Goal: Task Accomplishment & Management: Manage account settings

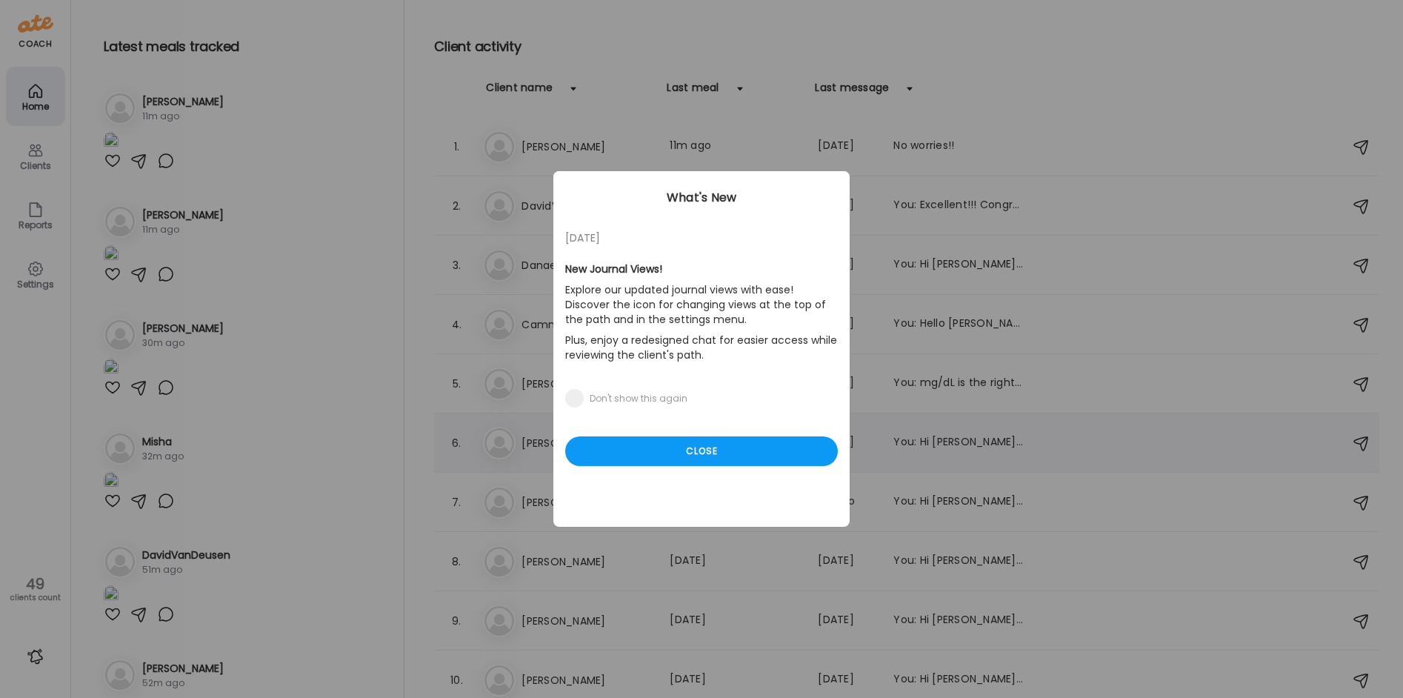
drag, startPoint x: 681, startPoint y: 451, endPoint x: 560, endPoint y: 456, distance: 120.8
click at [682, 451] on div "Close" at bounding box center [701, 451] width 273 height 30
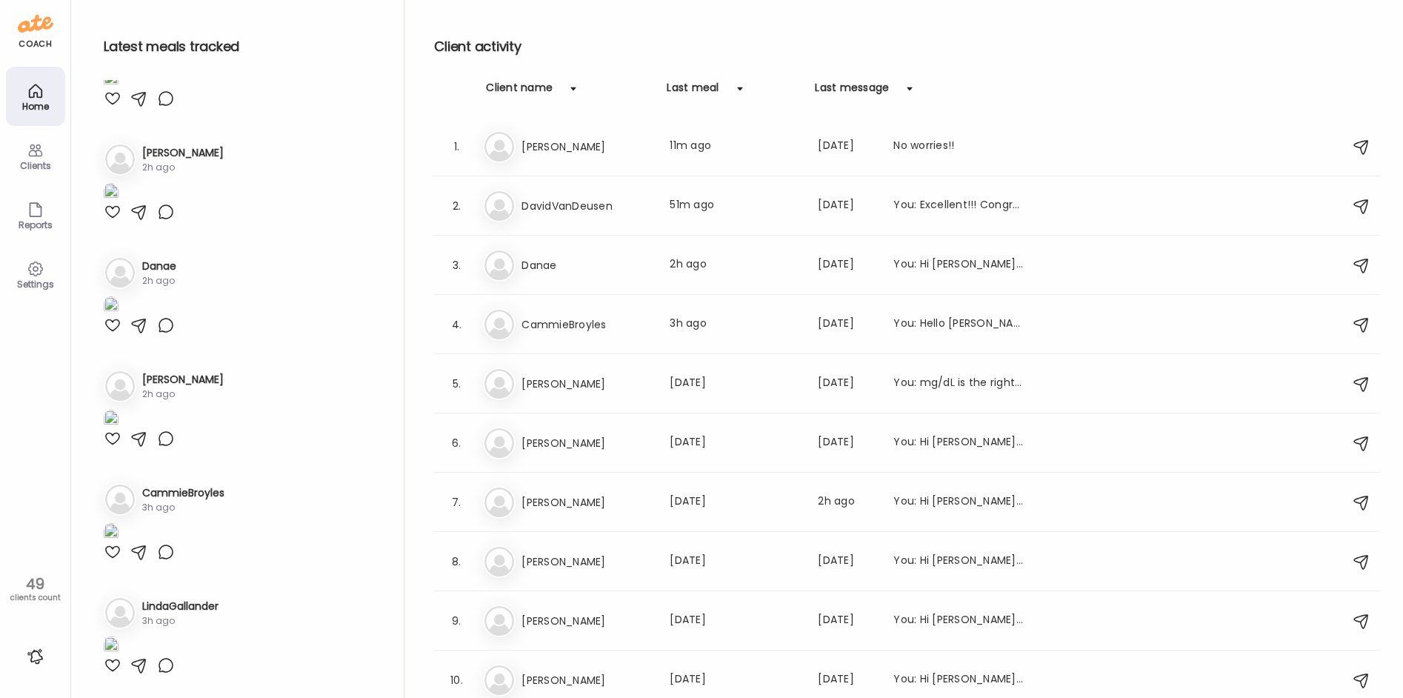
scroll to position [2297, 0]
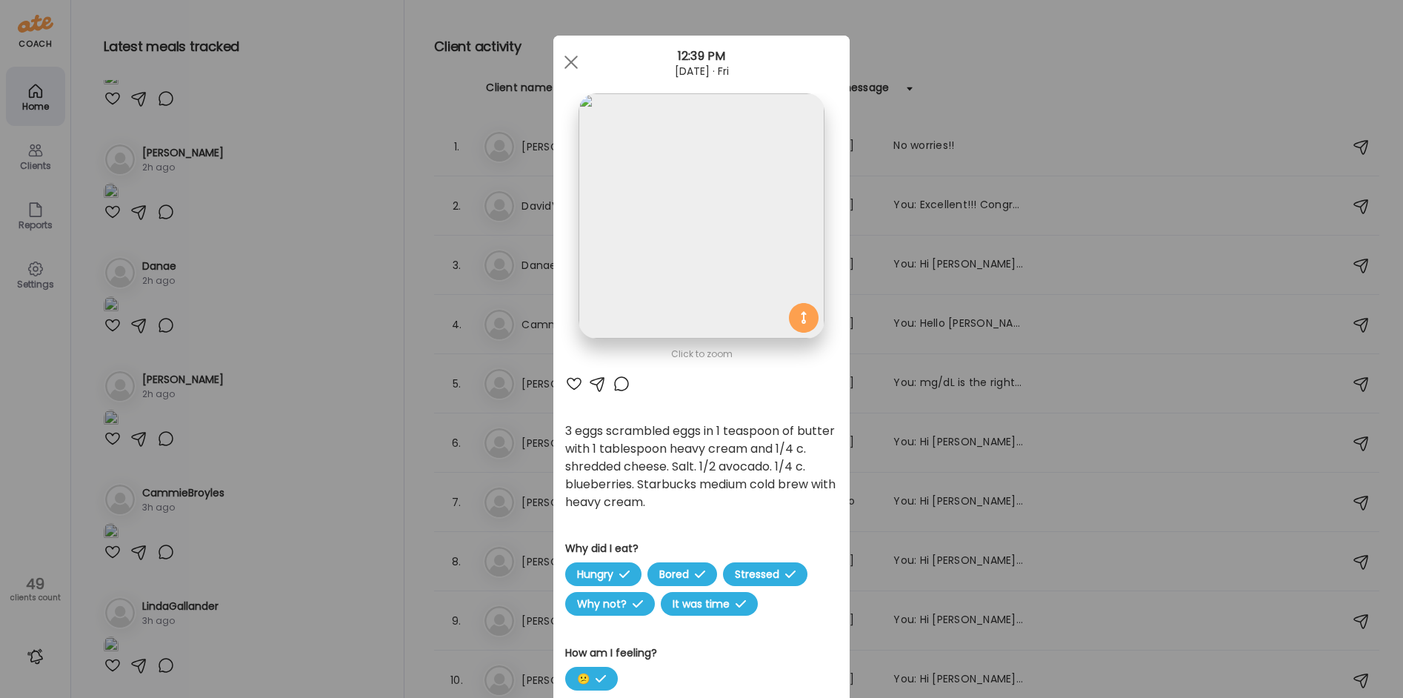
click at [716, 161] on img at bounding box center [701, 215] width 245 height 245
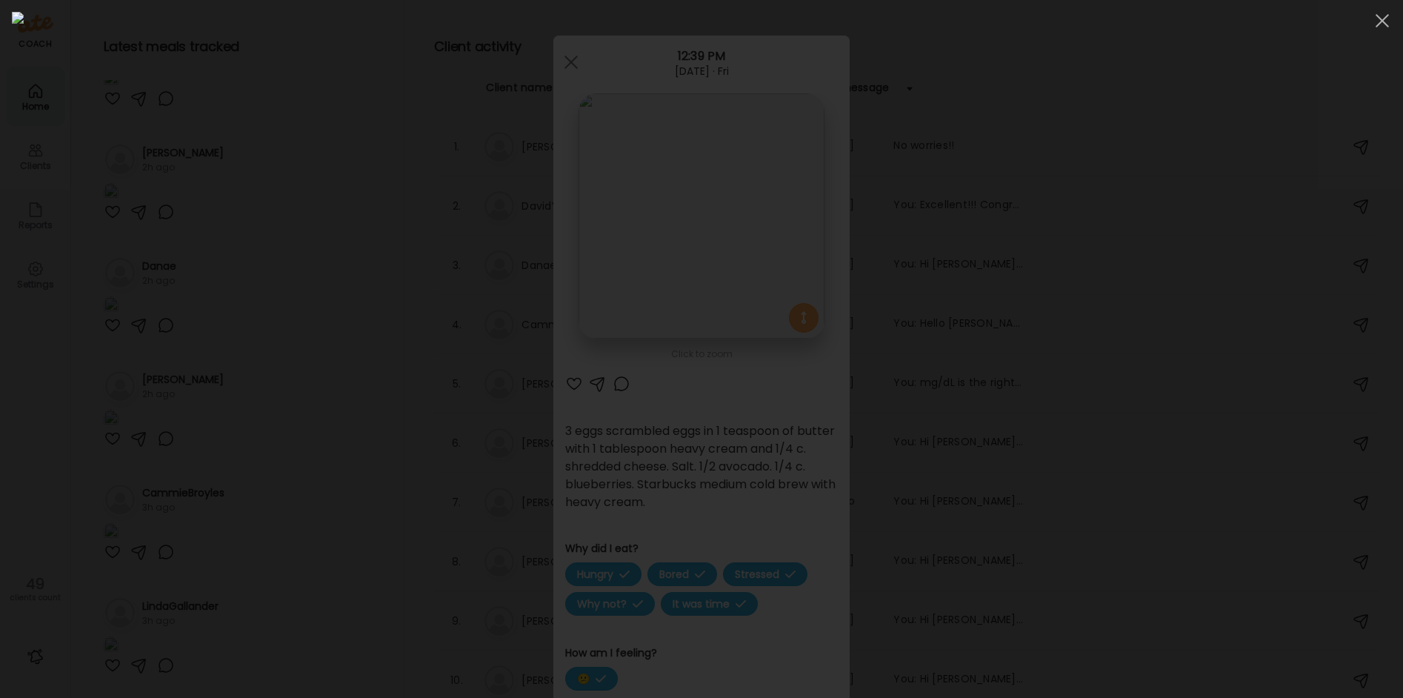
click at [137, 311] on div at bounding box center [701, 349] width 1379 height 674
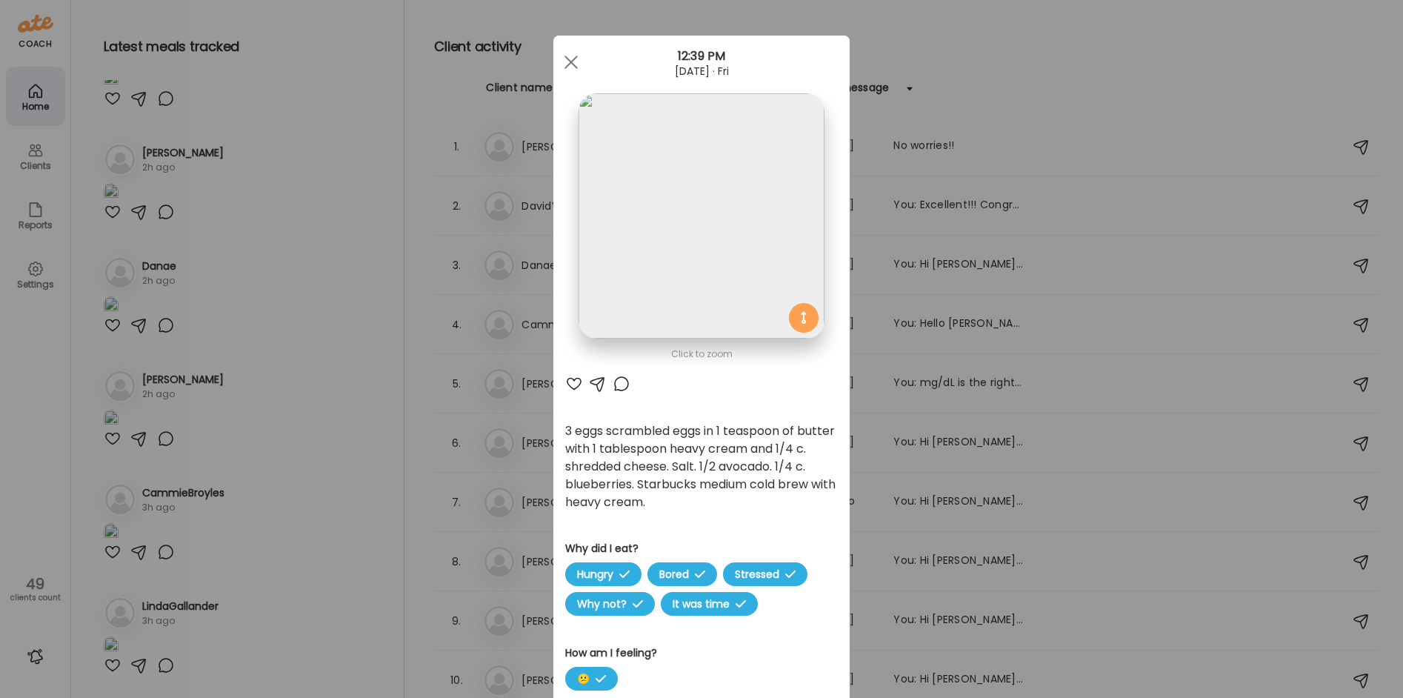
click at [224, 267] on div "Ate Coach Dashboard Wahoo! It’s official Take a moment to set up your Coach Pro…" at bounding box center [701, 349] width 1403 height 698
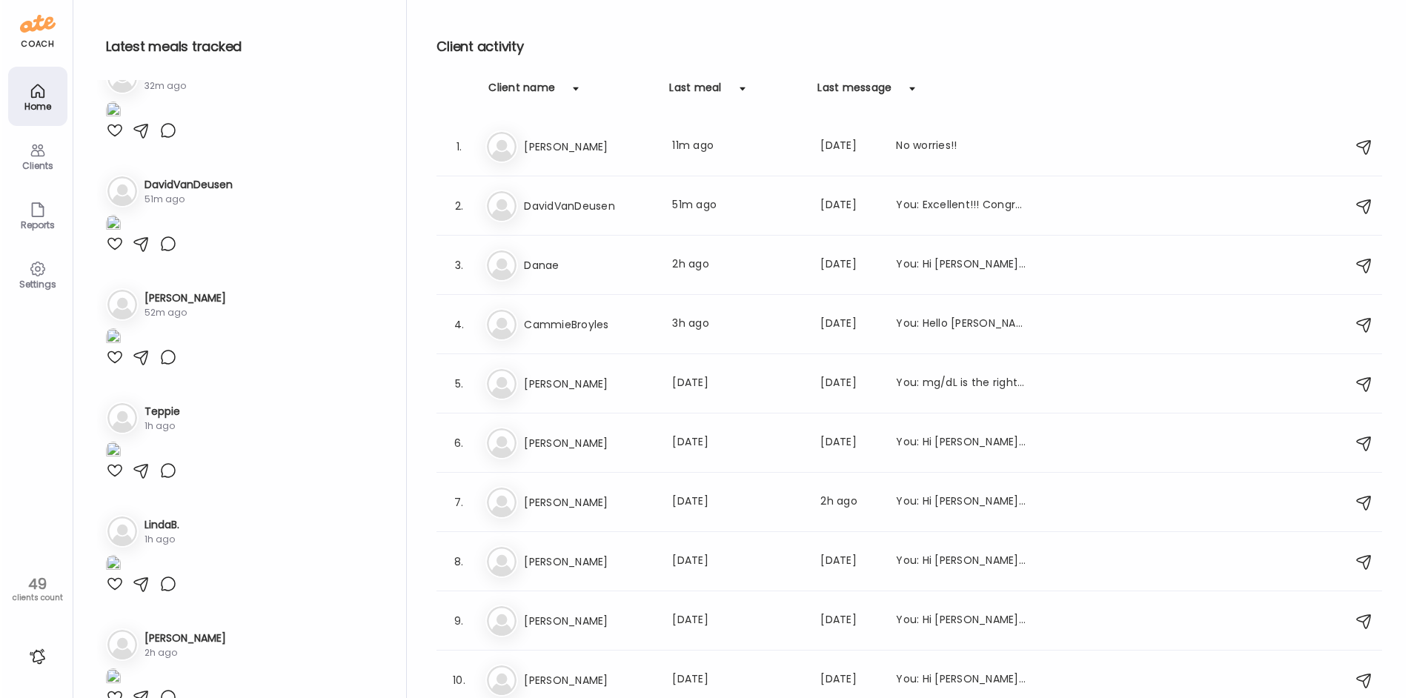
scroll to position [0, 0]
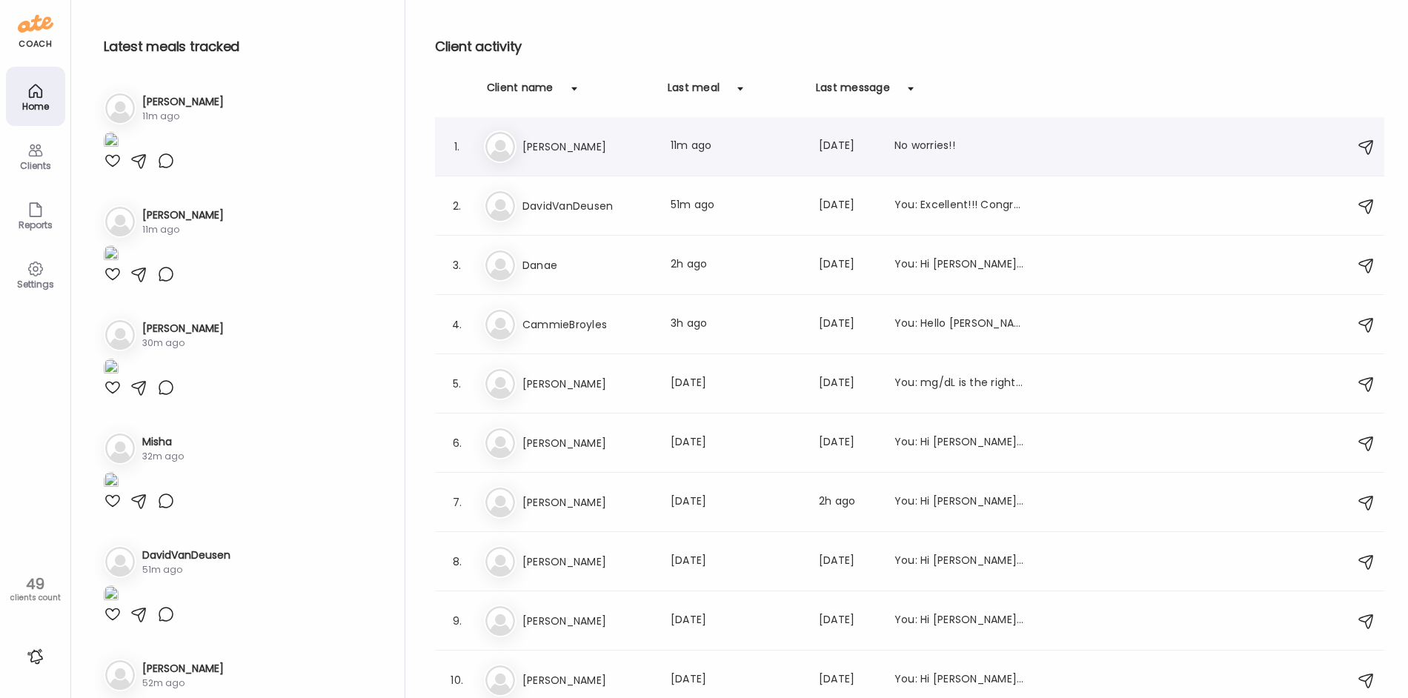
click at [616, 162] on div "Co [PERSON_NAME] Last meal: 11m ago Last message: [DATE] No worries!!" at bounding box center [912, 146] width 856 height 33
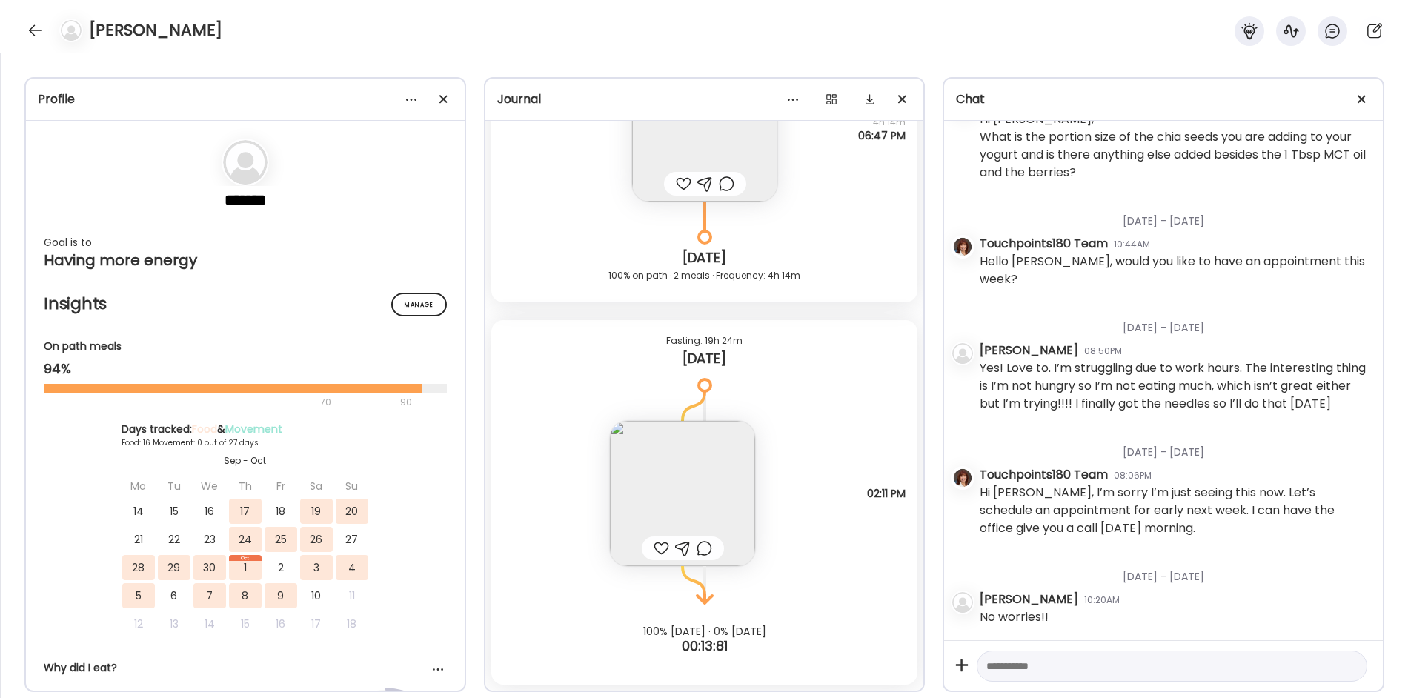
scroll to position [419, 0]
click at [650, 461] on img at bounding box center [682, 493] width 145 height 145
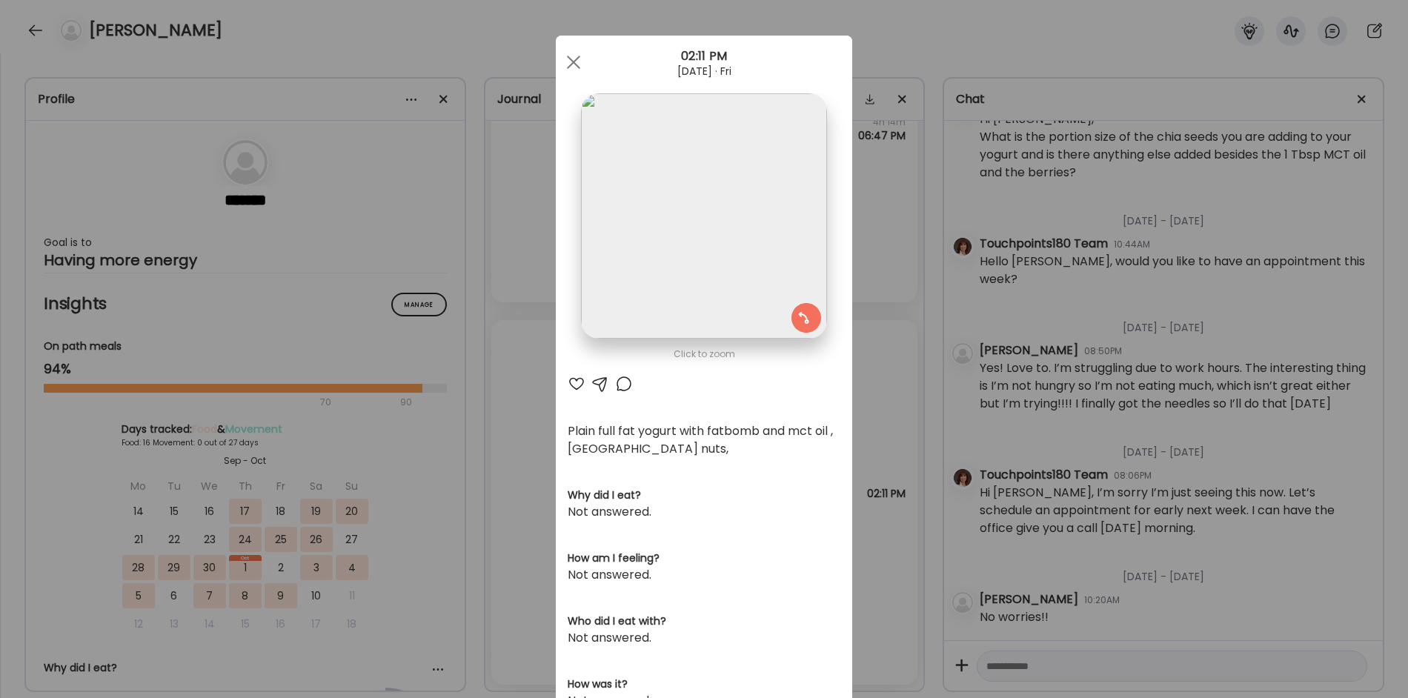
click at [510, 481] on div "Ate Coach Dashboard Wahoo! It’s official Take a moment to set up your Coach Pro…" at bounding box center [704, 349] width 1408 height 698
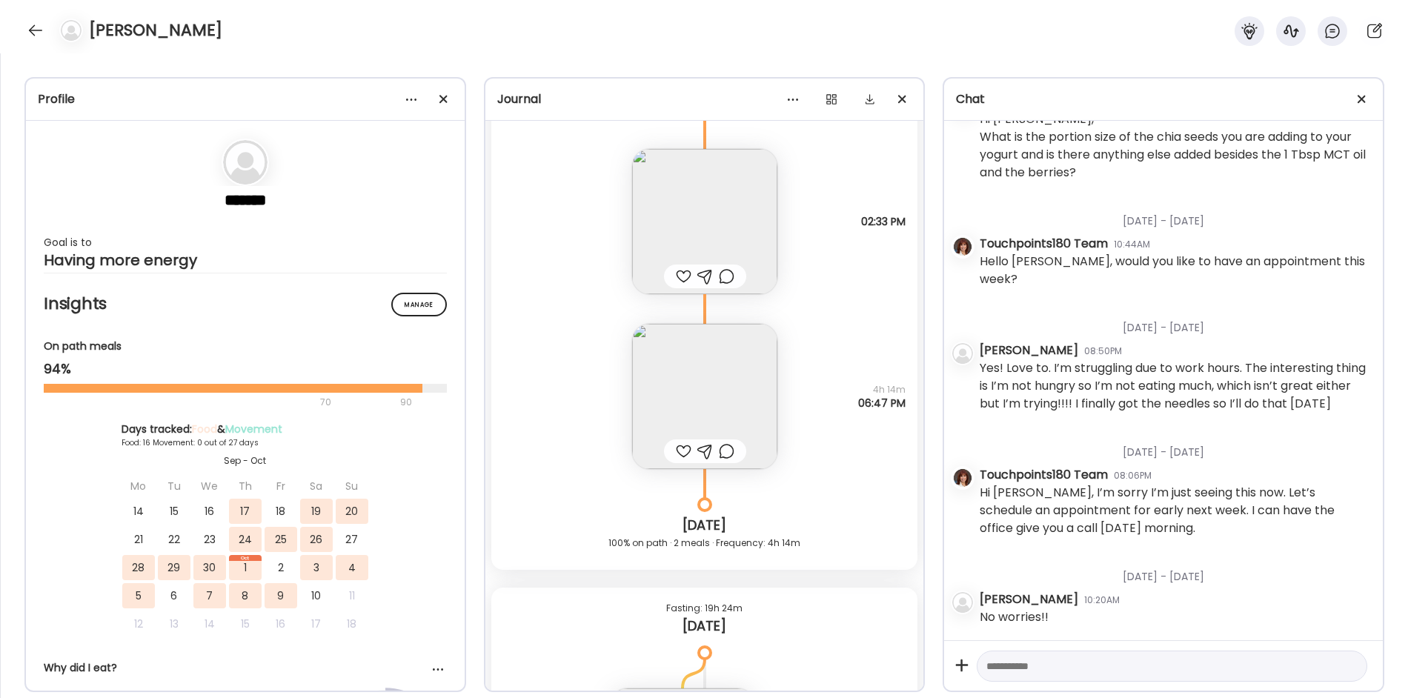
scroll to position [9819, 0]
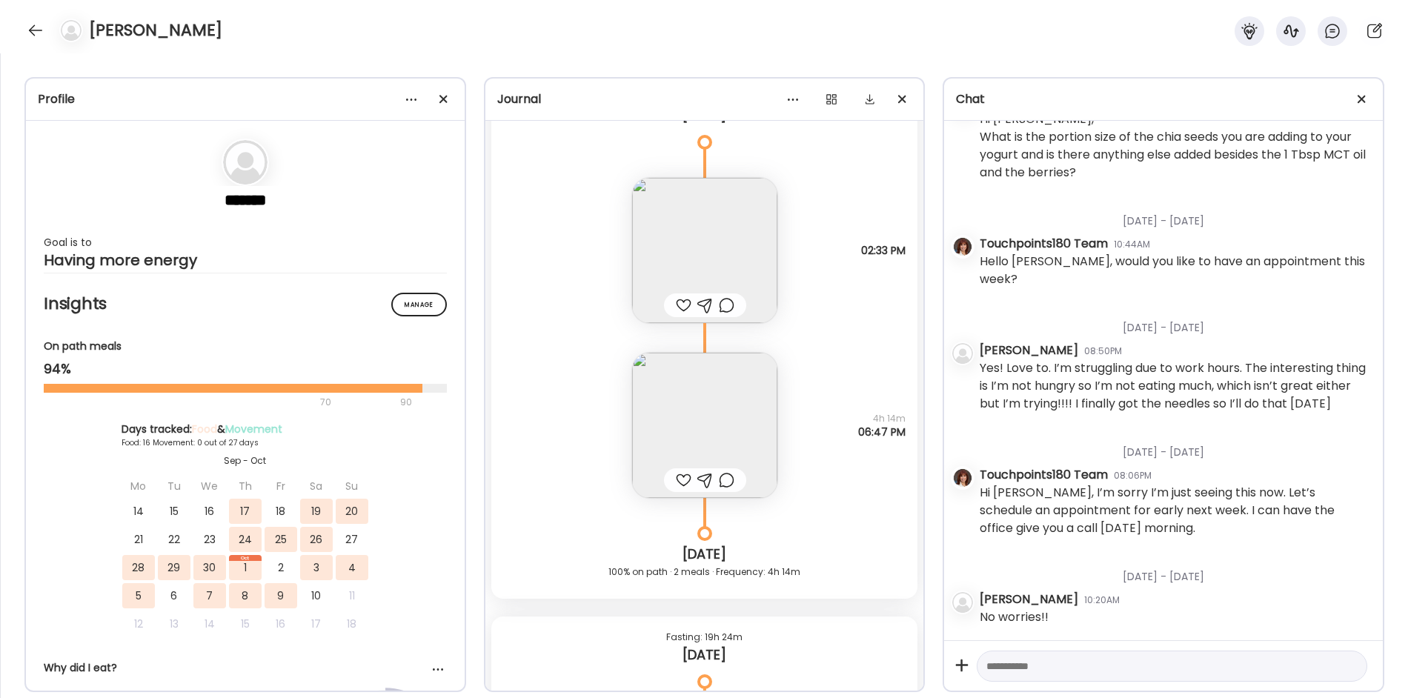
click at [687, 433] on img at bounding box center [704, 425] width 145 height 145
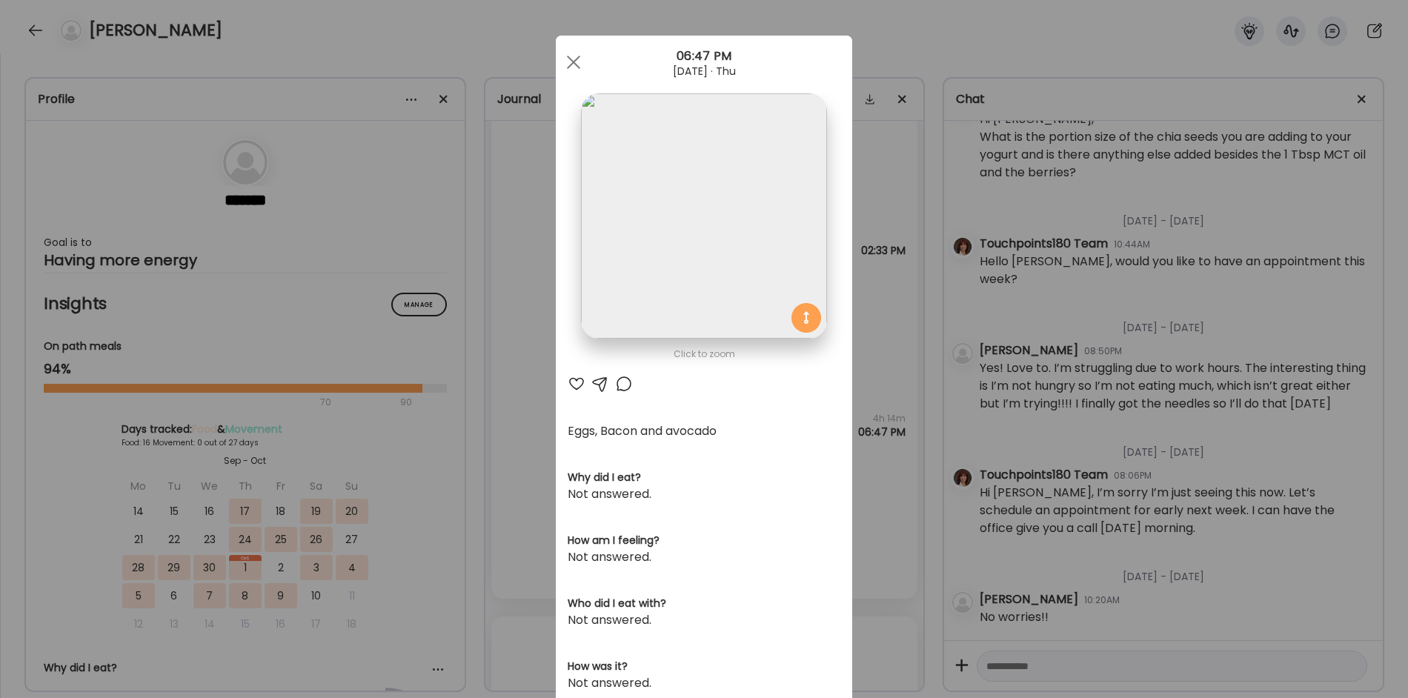
click at [513, 467] on div "Ate Coach Dashboard Wahoo! It’s official Take a moment to set up your Coach Pro…" at bounding box center [704, 349] width 1408 height 698
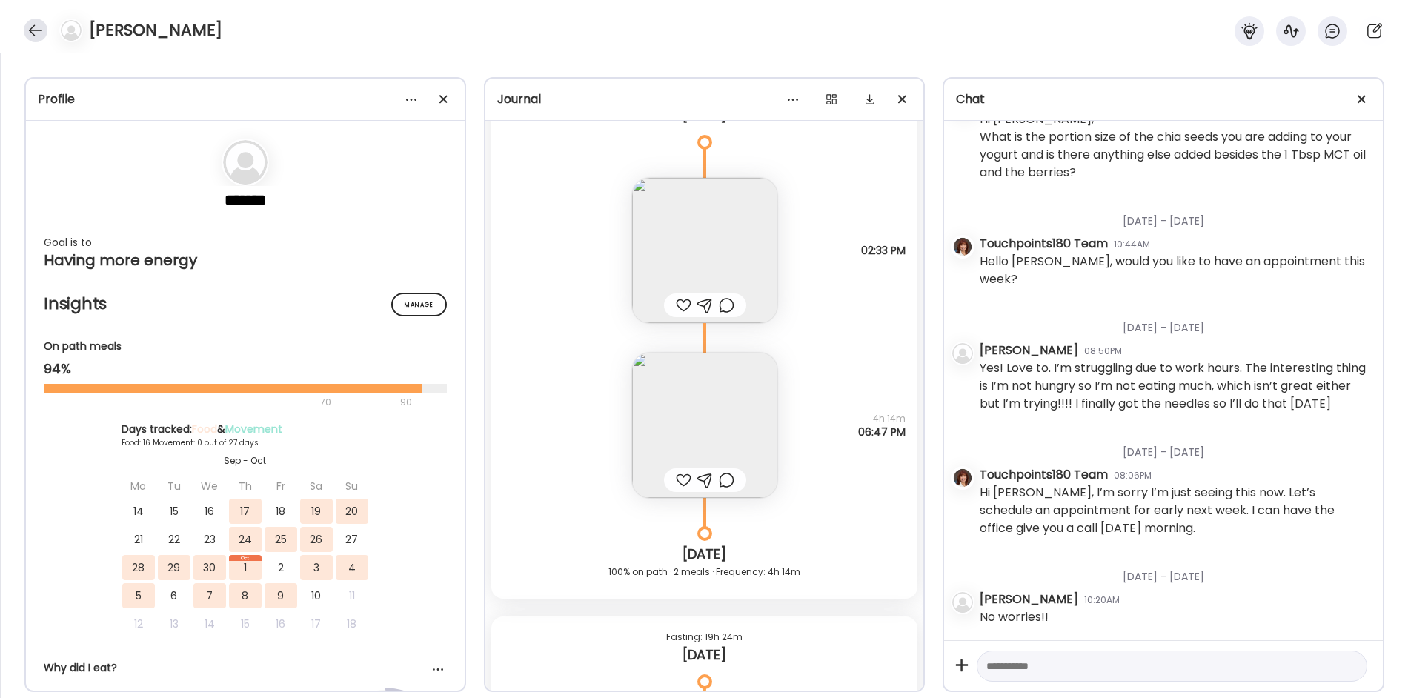
click at [30, 29] on div at bounding box center [36, 31] width 24 height 24
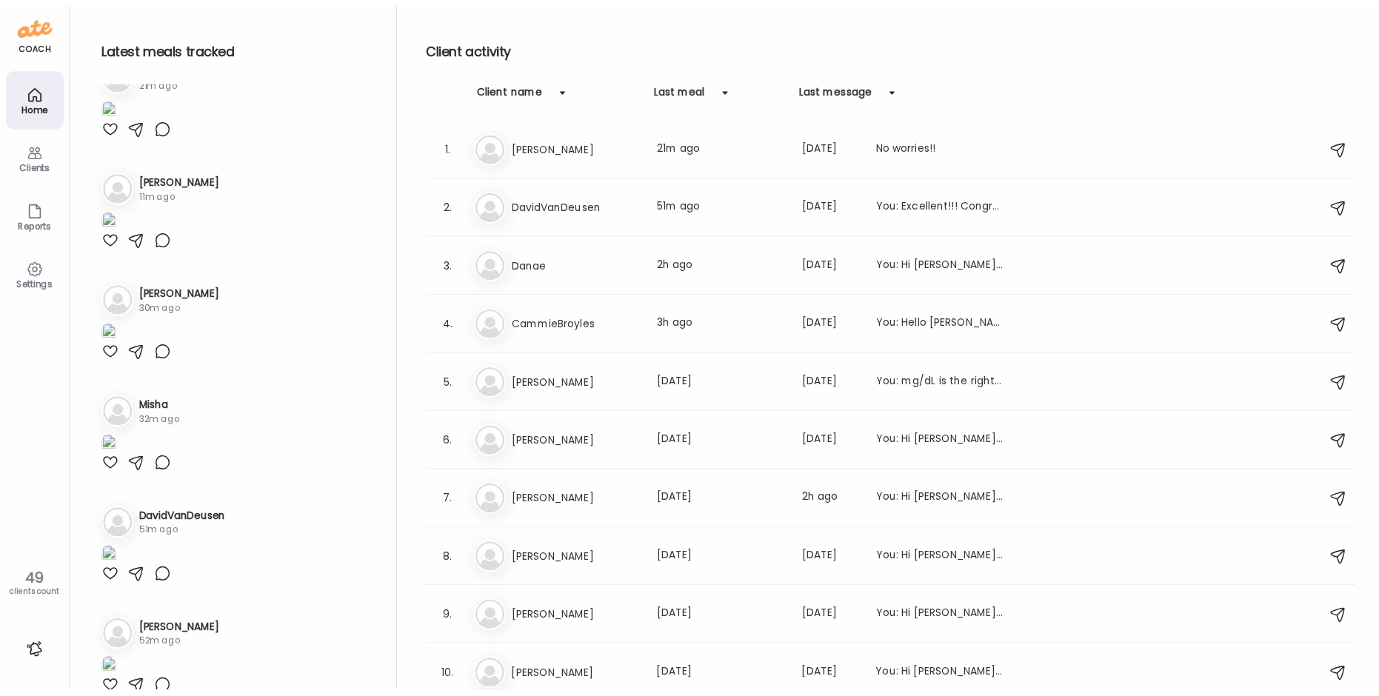
scroll to position [0, 0]
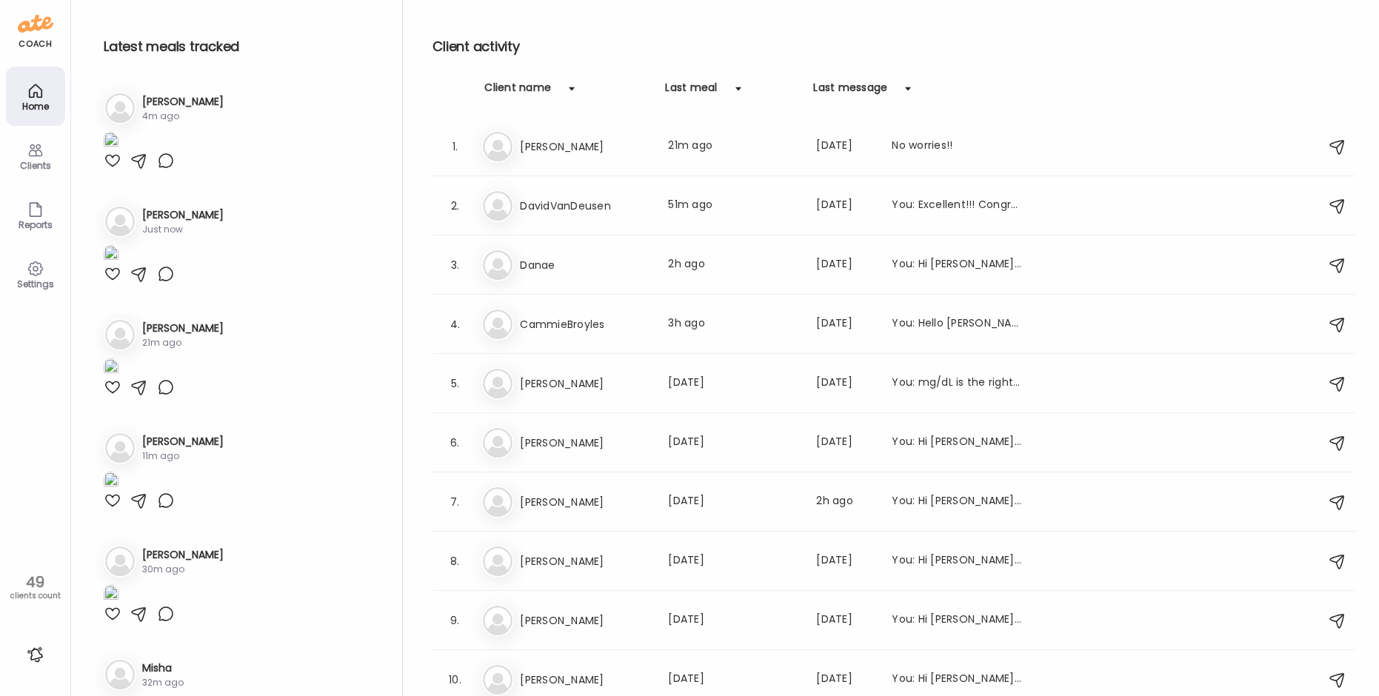
type input "**********"
type textarea "**********"
type input "**********"
click at [119, 152] on img at bounding box center [111, 142] width 15 height 20
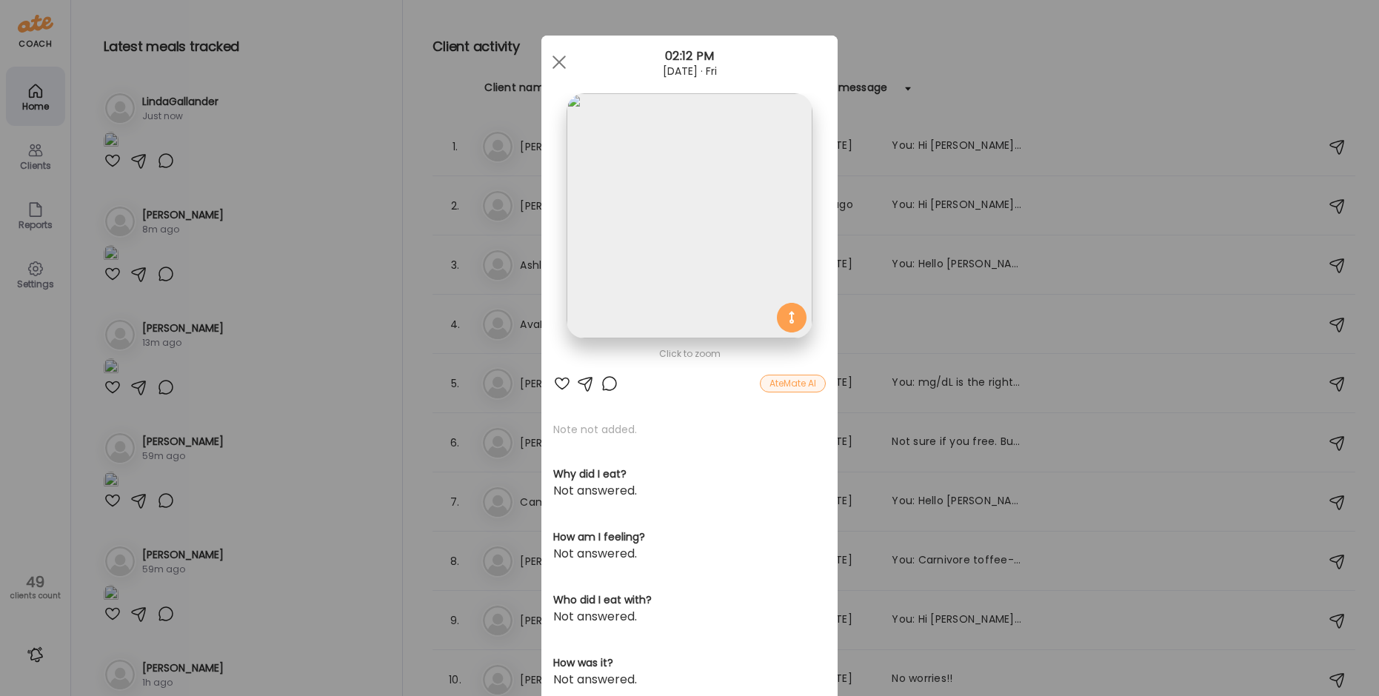
click at [609, 265] on img at bounding box center [689, 215] width 245 height 245
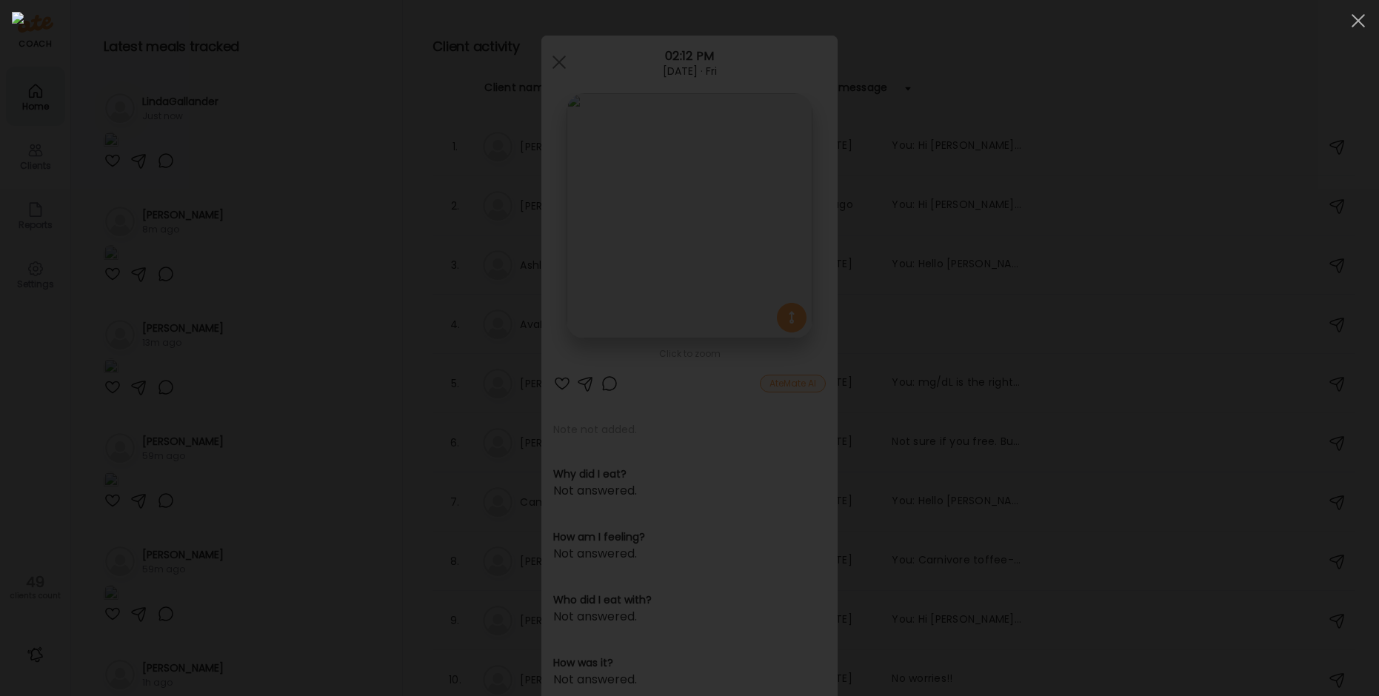
click at [210, 403] on div at bounding box center [690, 348] width 1356 height 673
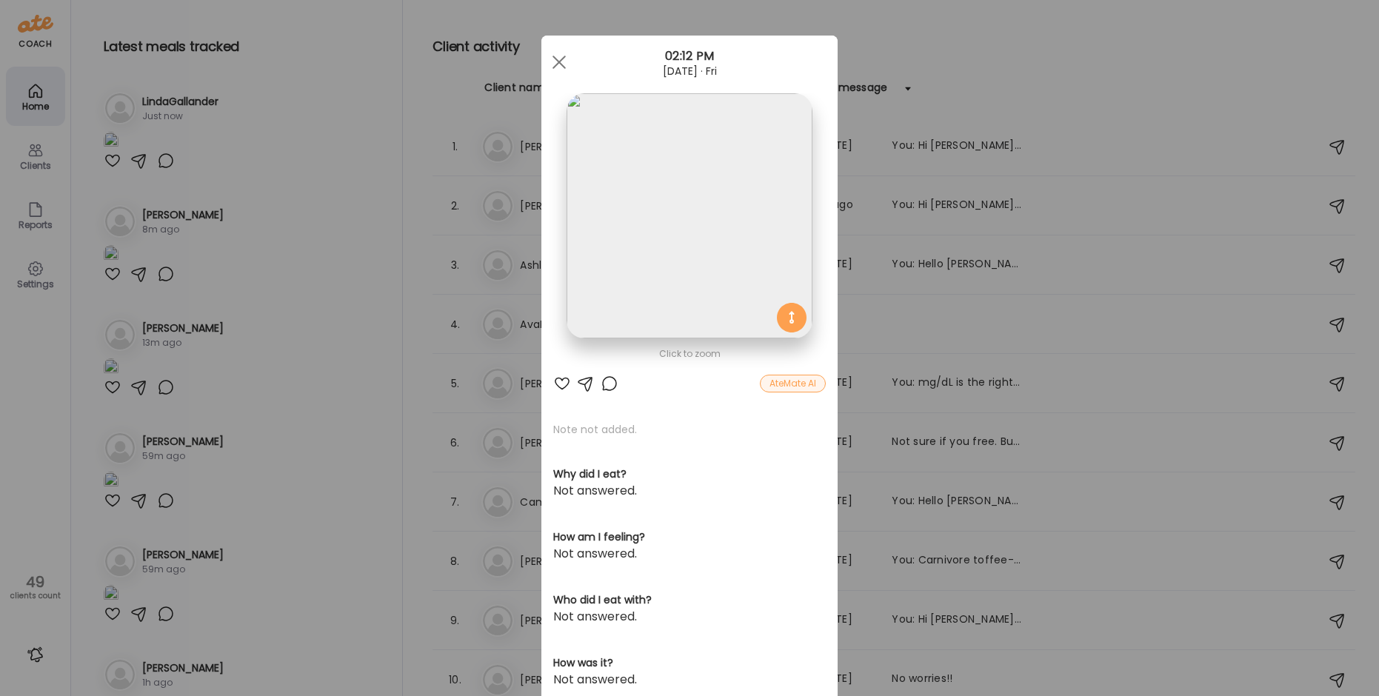
click at [296, 442] on div "Ate Coach Dashboard Wahoo! It’s official Take a moment to set up your Coach Pro…" at bounding box center [689, 348] width 1379 height 696
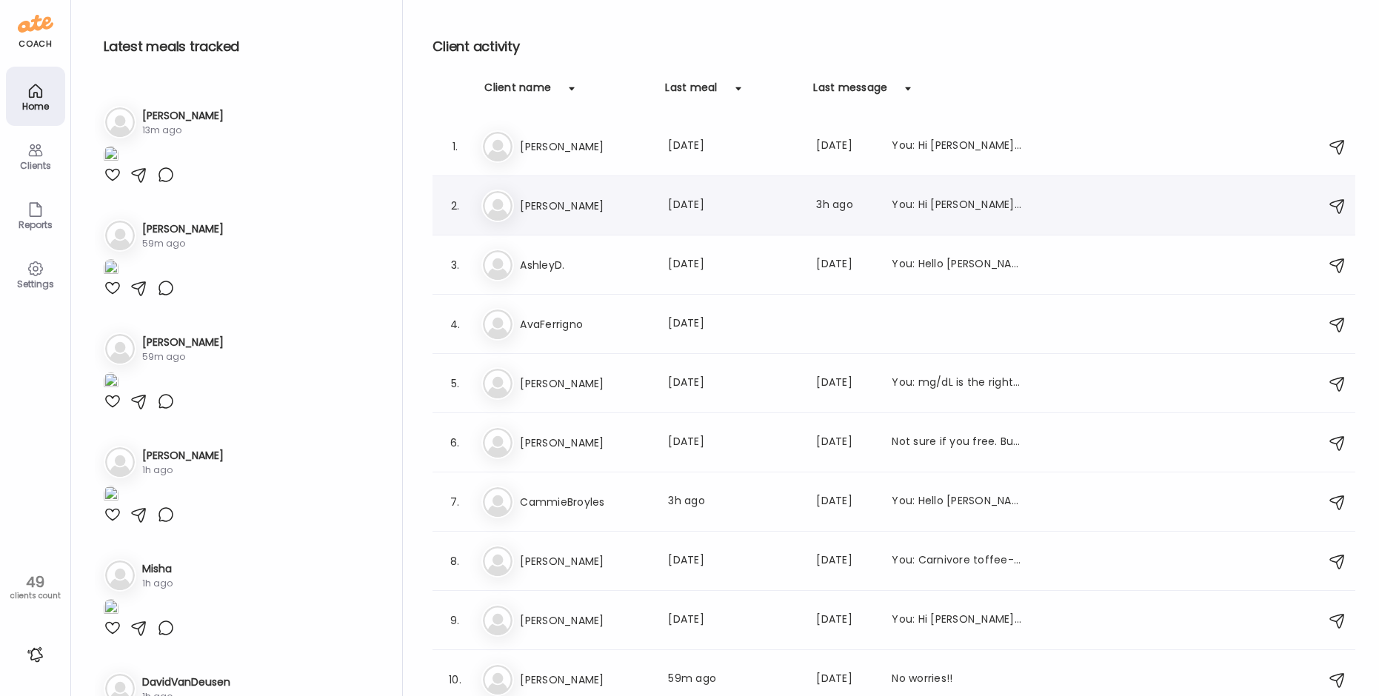
scroll to position [576, 0]
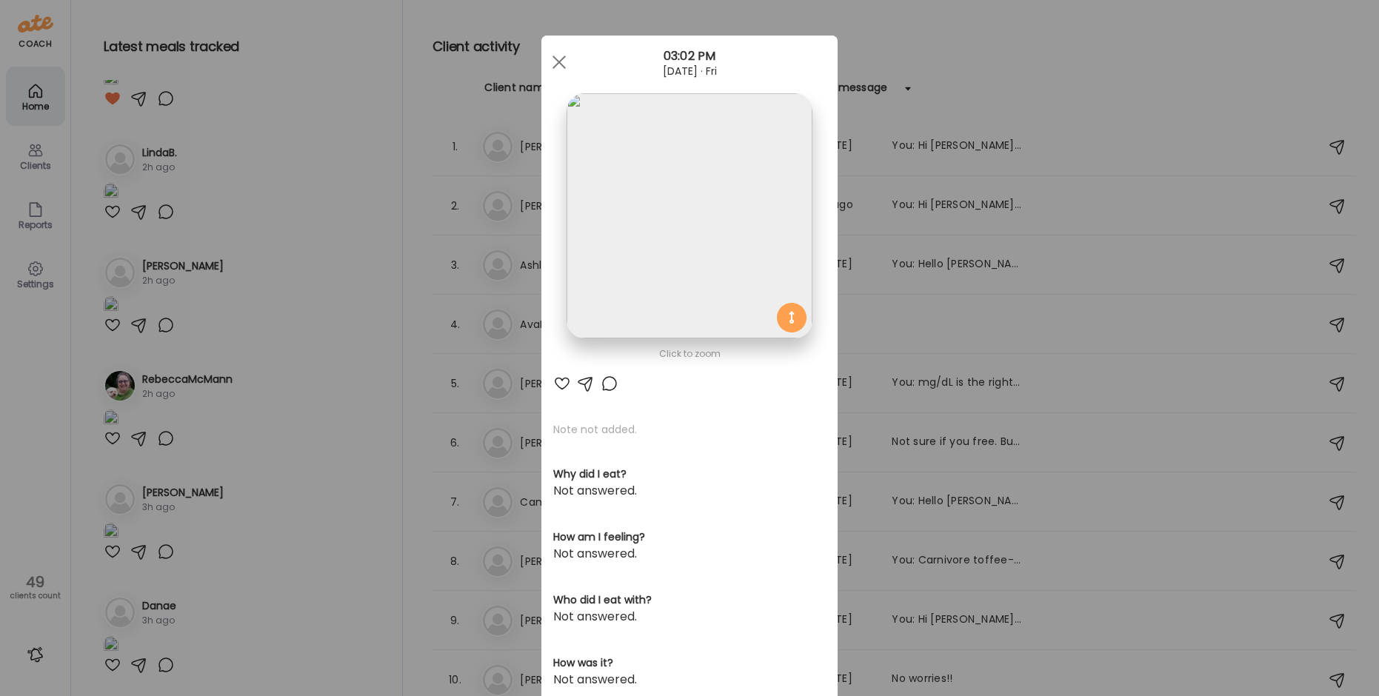
scroll to position [1115, 0]
click at [979, 80] on div "Ate Coach Dashboard Wahoo! It’s official Take a moment to set up your Coach Pro…" at bounding box center [689, 348] width 1379 height 696
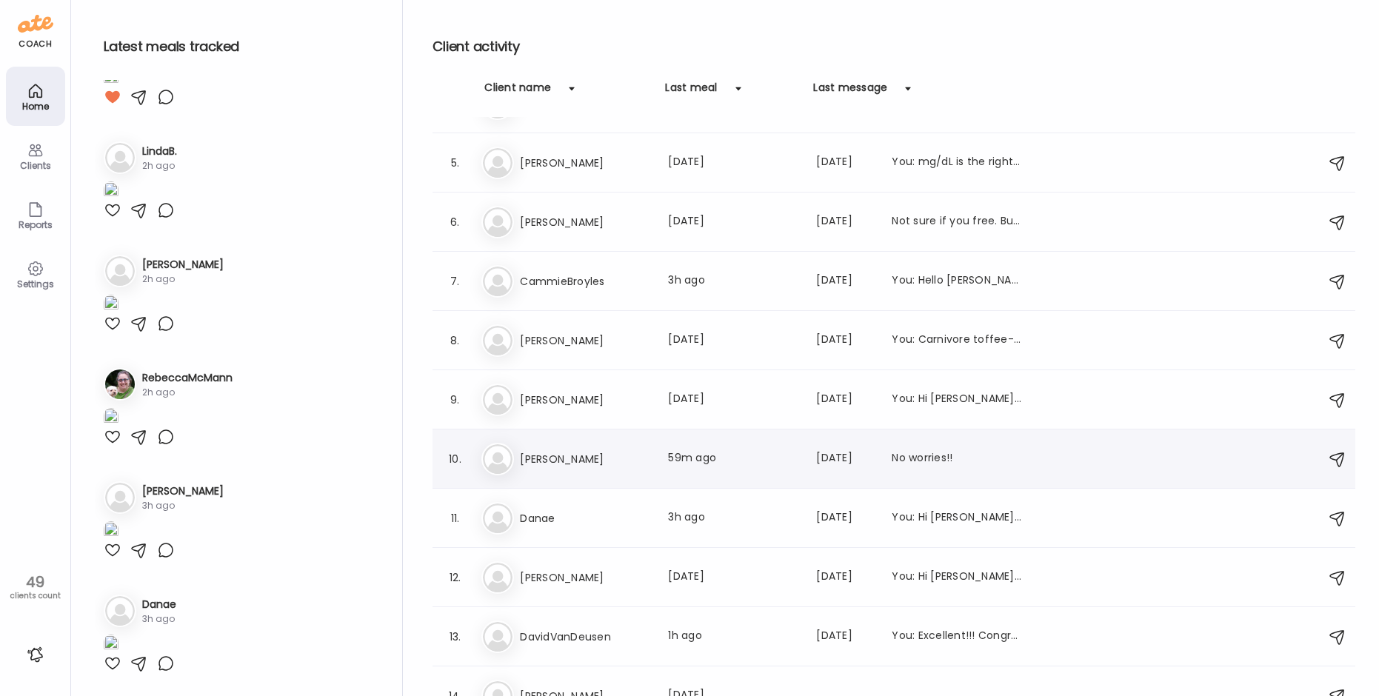
scroll to position [222, 0]
click at [630, 464] on h3 "[PERSON_NAME]" at bounding box center [585, 458] width 130 height 18
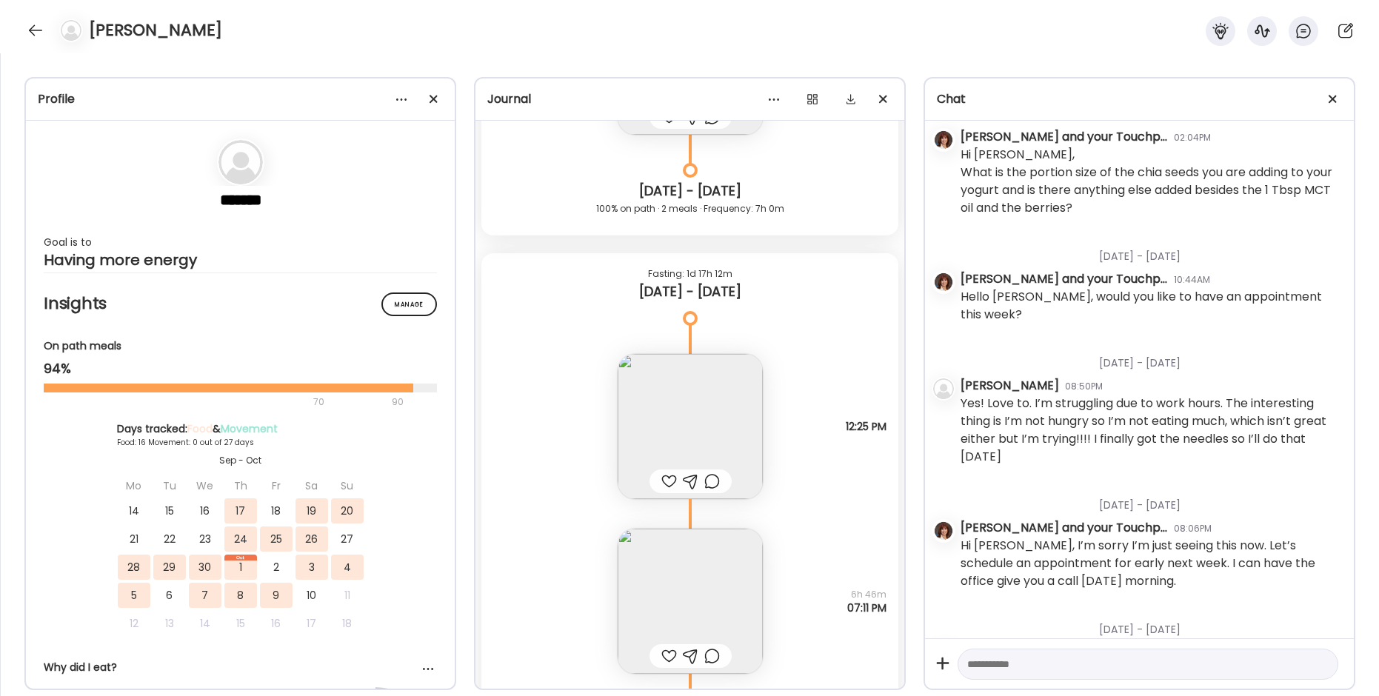
scroll to position [9065, 0]
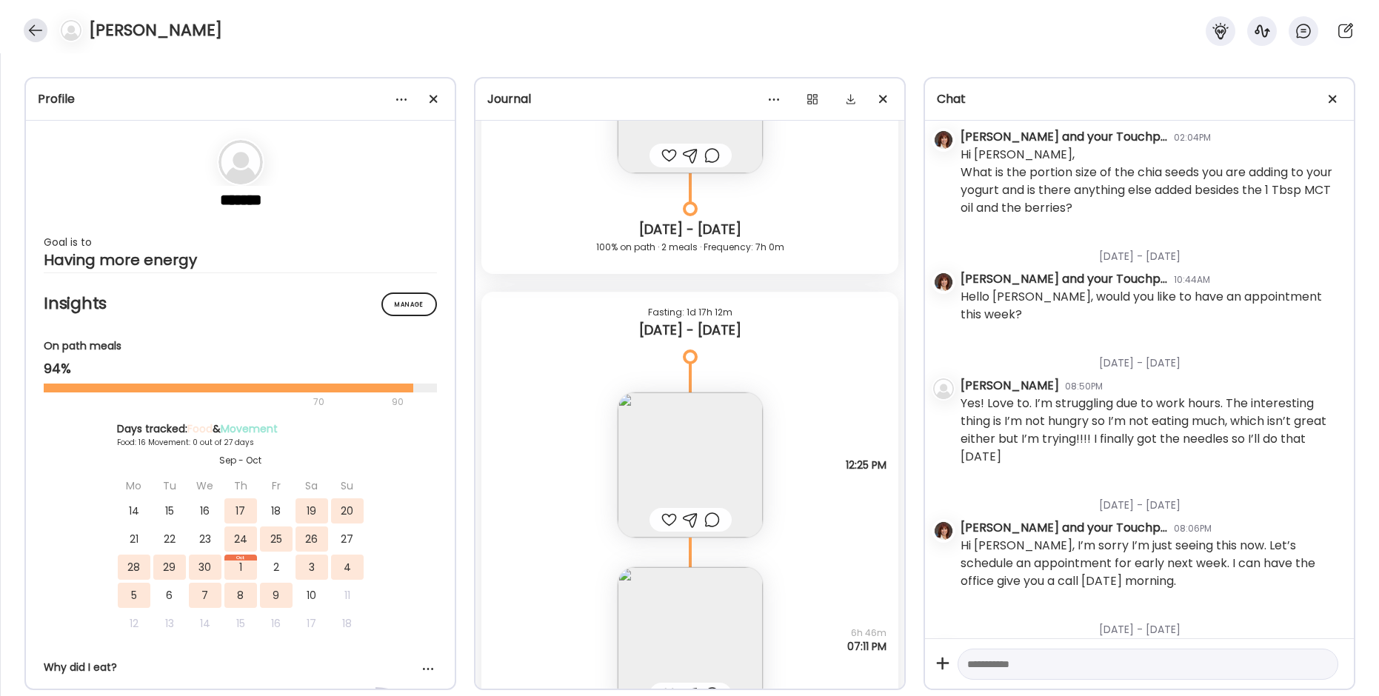
click at [30, 29] on div at bounding box center [36, 31] width 24 height 24
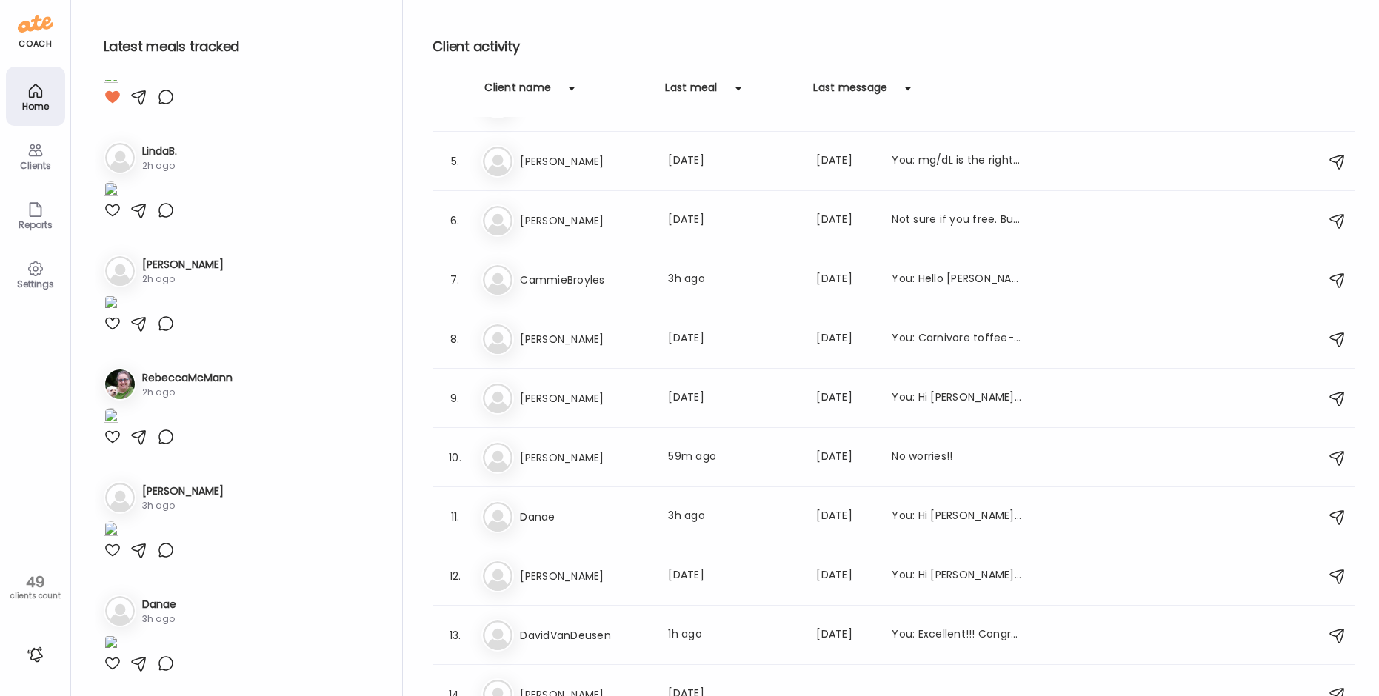
scroll to position [1115, 0]
